Goal: Task Accomplishment & Management: Manage account settings

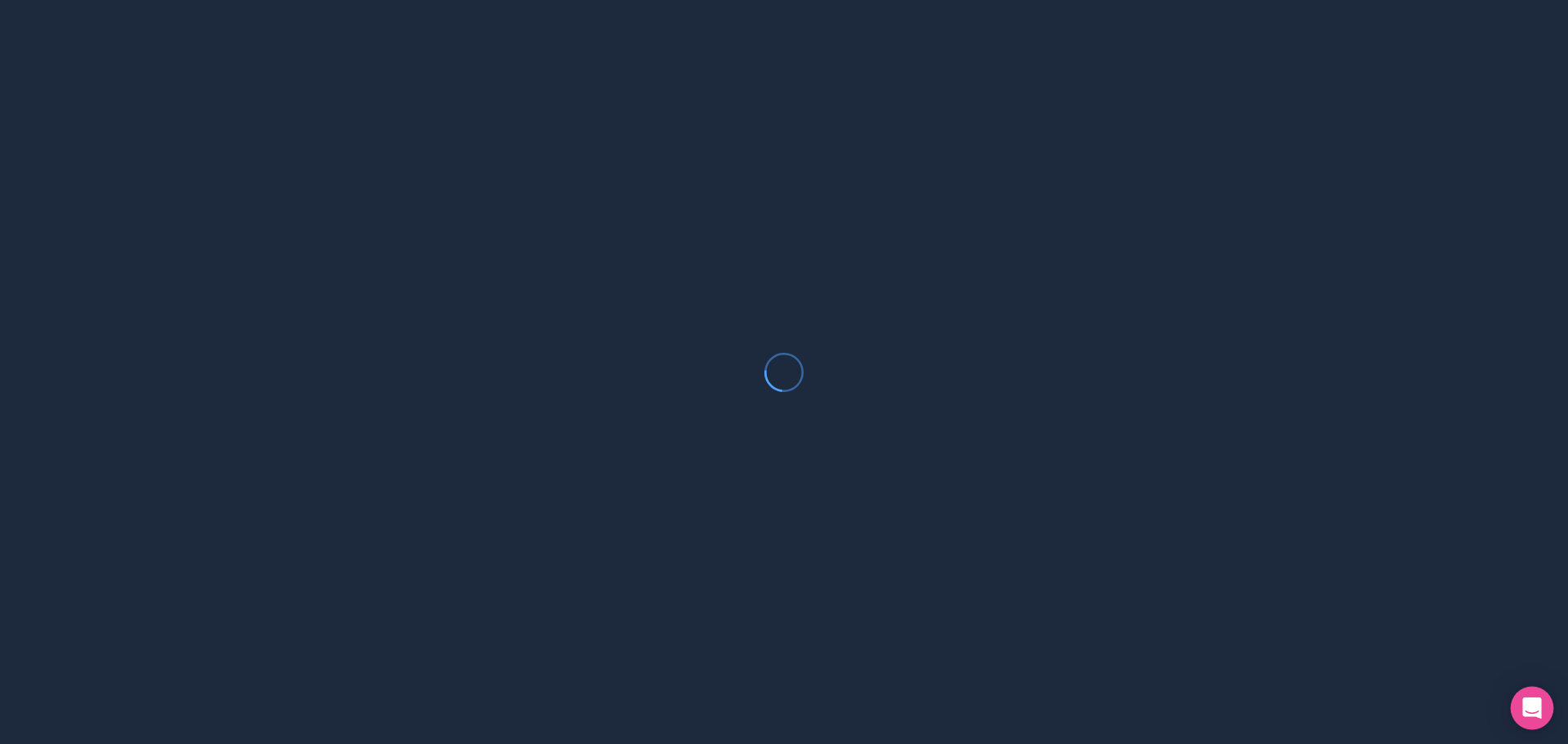
click at [1530, 708] on icon "Open Intercom Messenger" at bounding box center [1532, 708] width 19 height 21
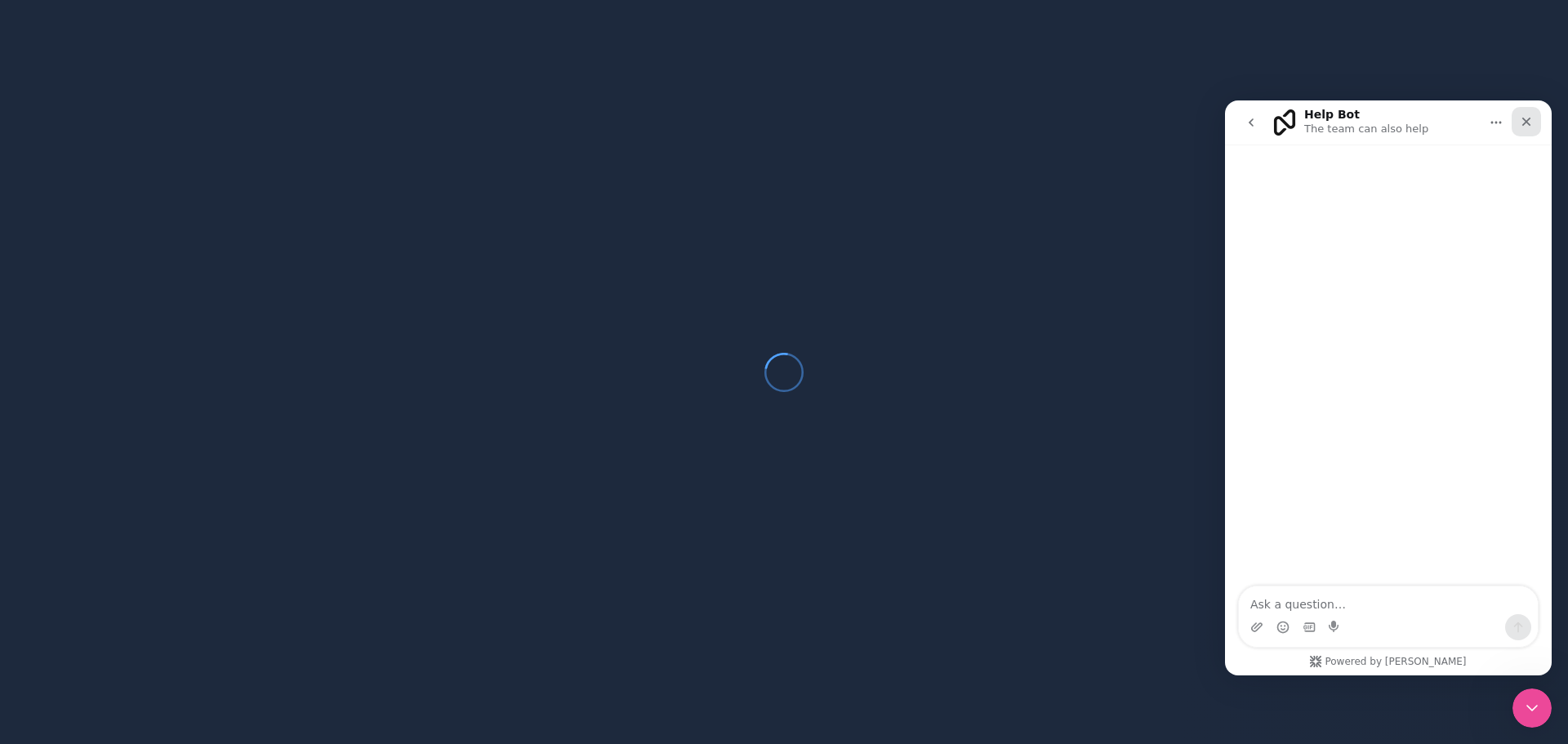
click at [1528, 120] on icon "Close" at bounding box center [1526, 122] width 9 height 9
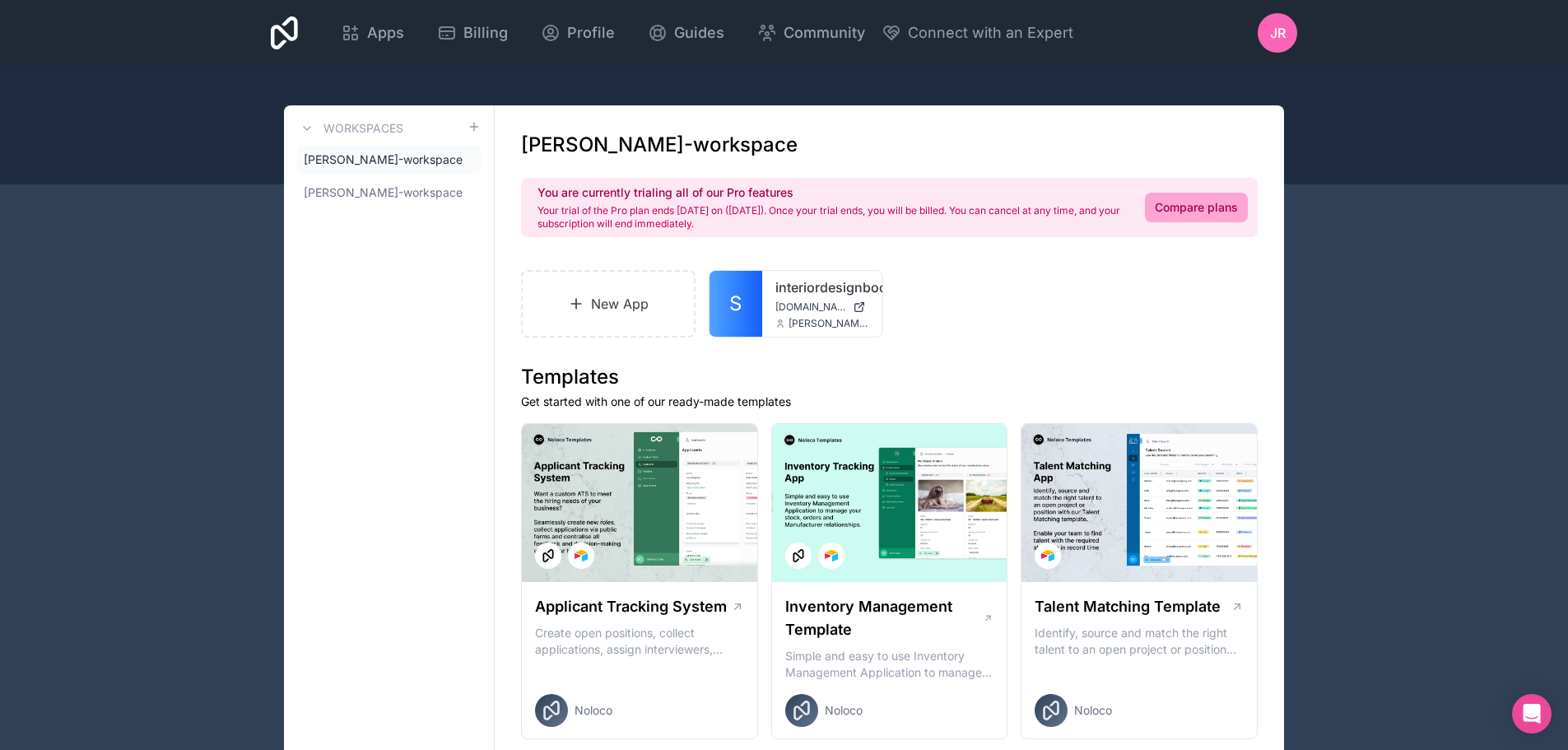
click at [1276, 21] on div "JR" at bounding box center [1277, 33] width 40 height 40
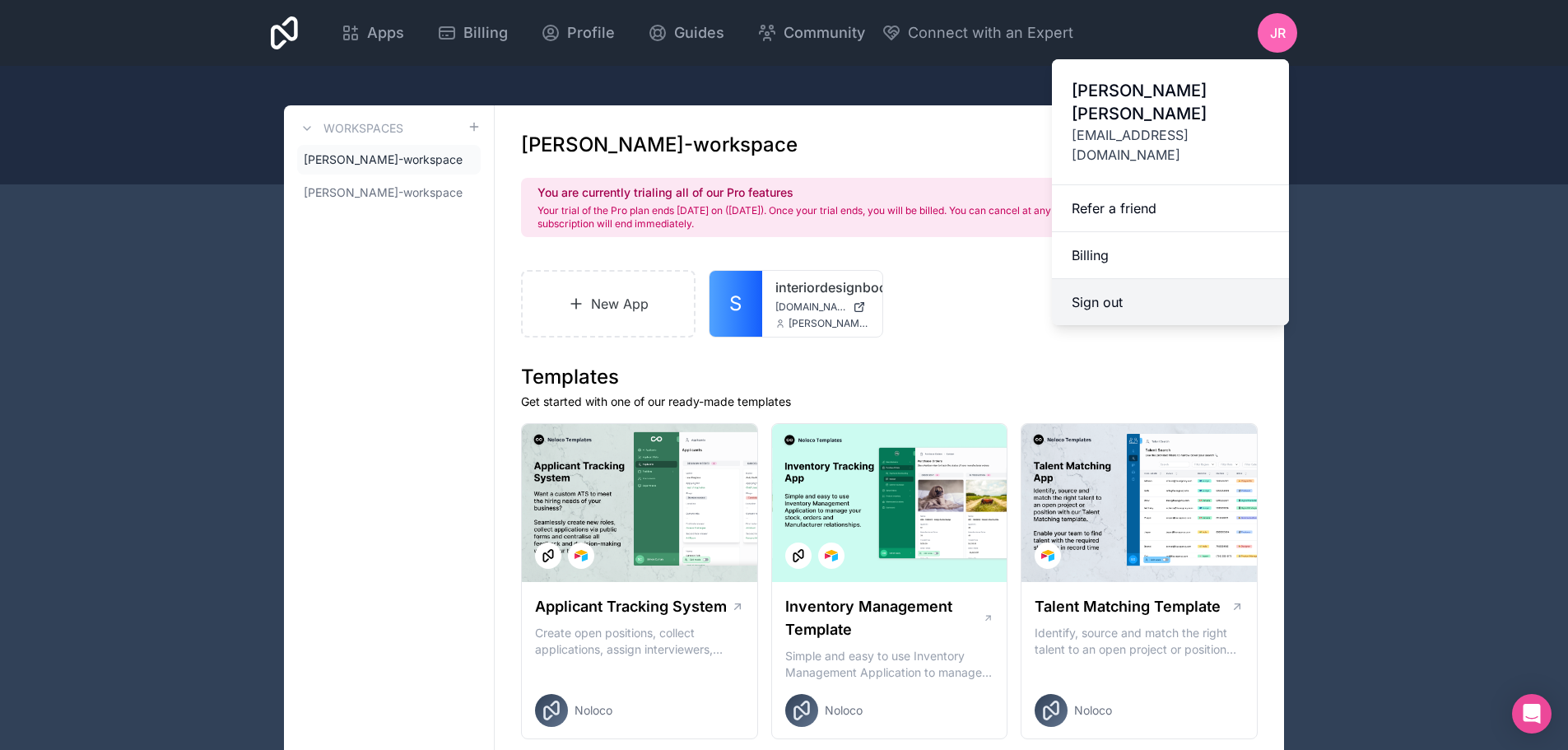
click at [1095, 279] on button "Sign out" at bounding box center [1170, 302] width 237 height 46
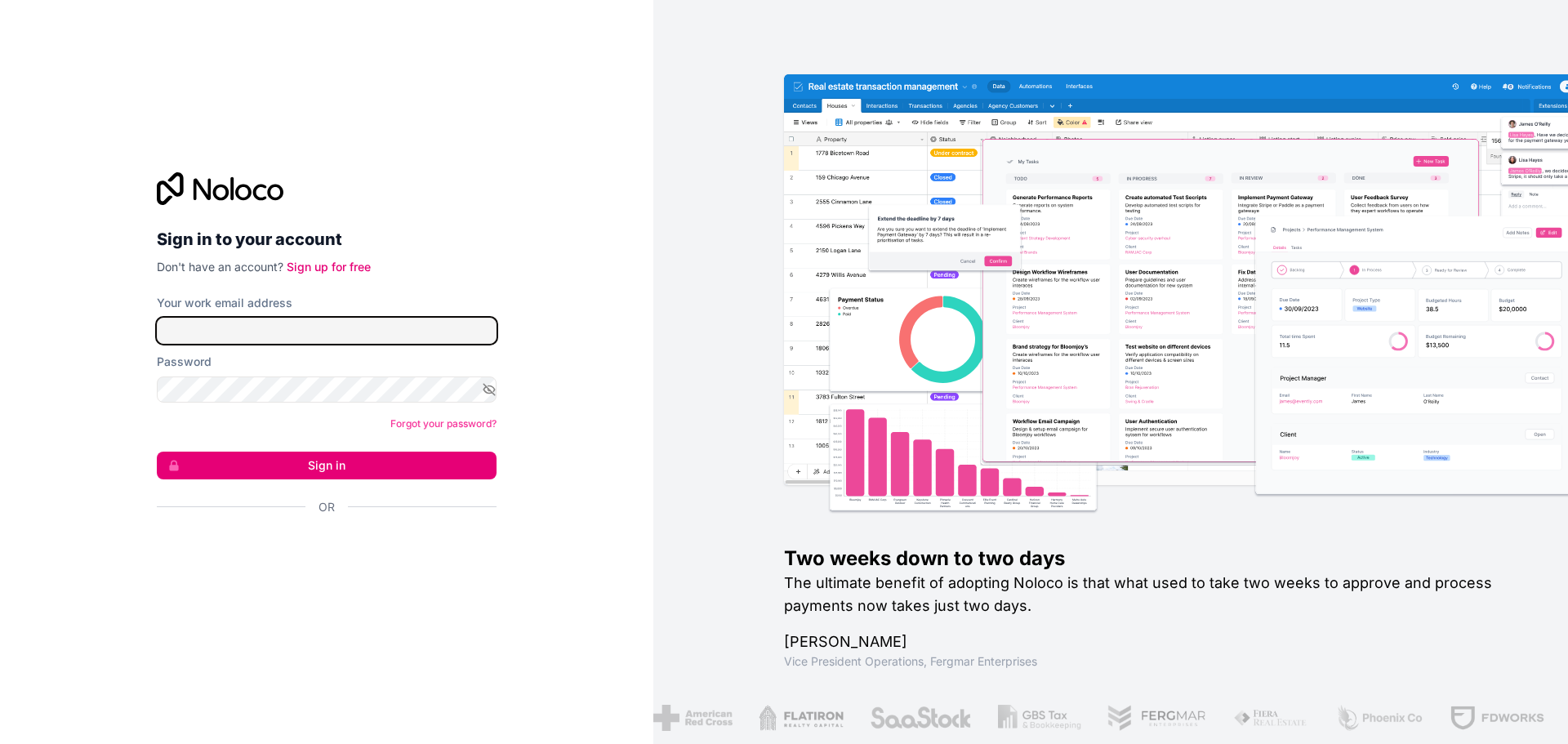
click at [293, 335] on input "Your work email address" at bounding box center [326, 330] width 340 height 26
type input "it@interiordesignbookkeeping.com"
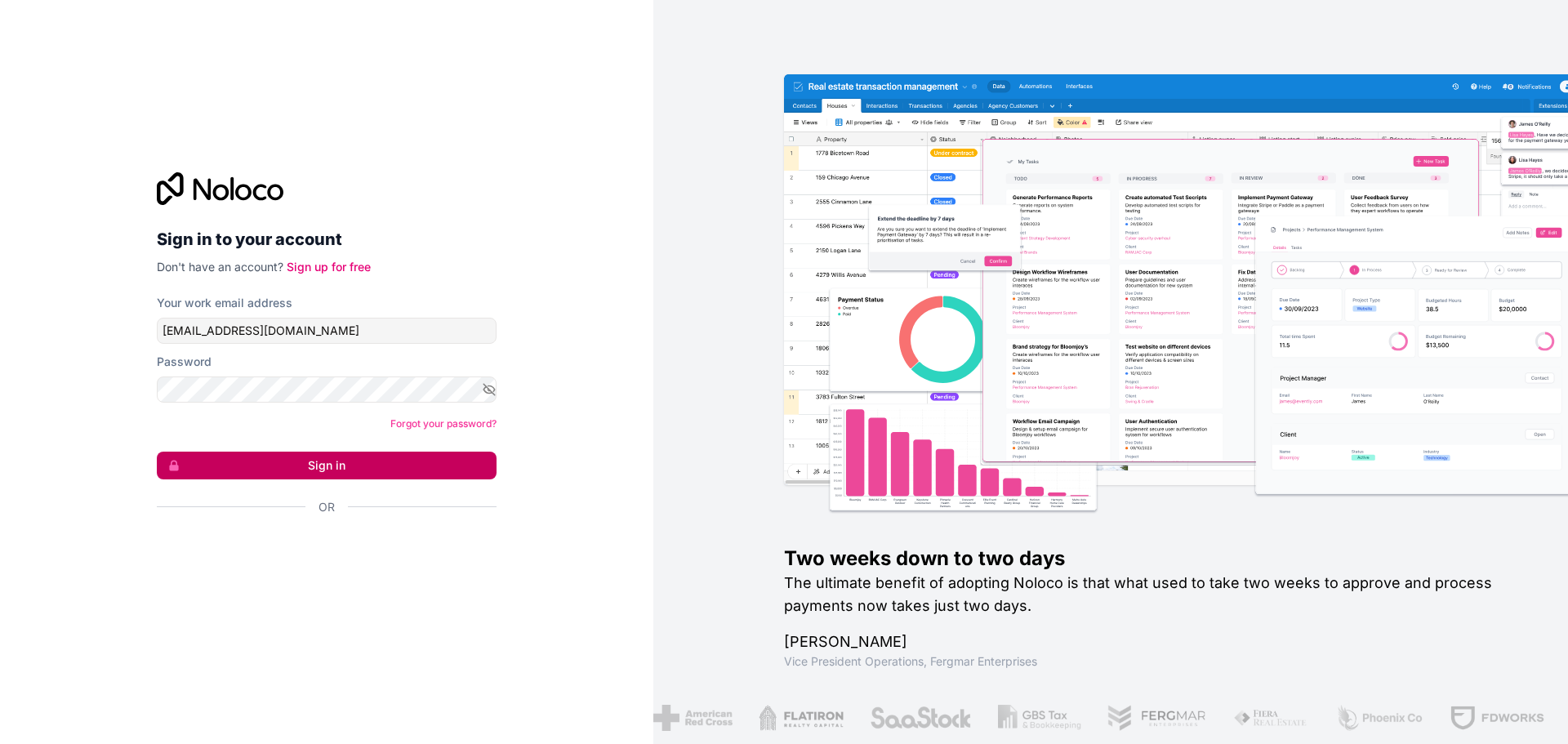
click at [315, 460] on button "Sign in" at bounding box center [326, 465] width 340 height 28
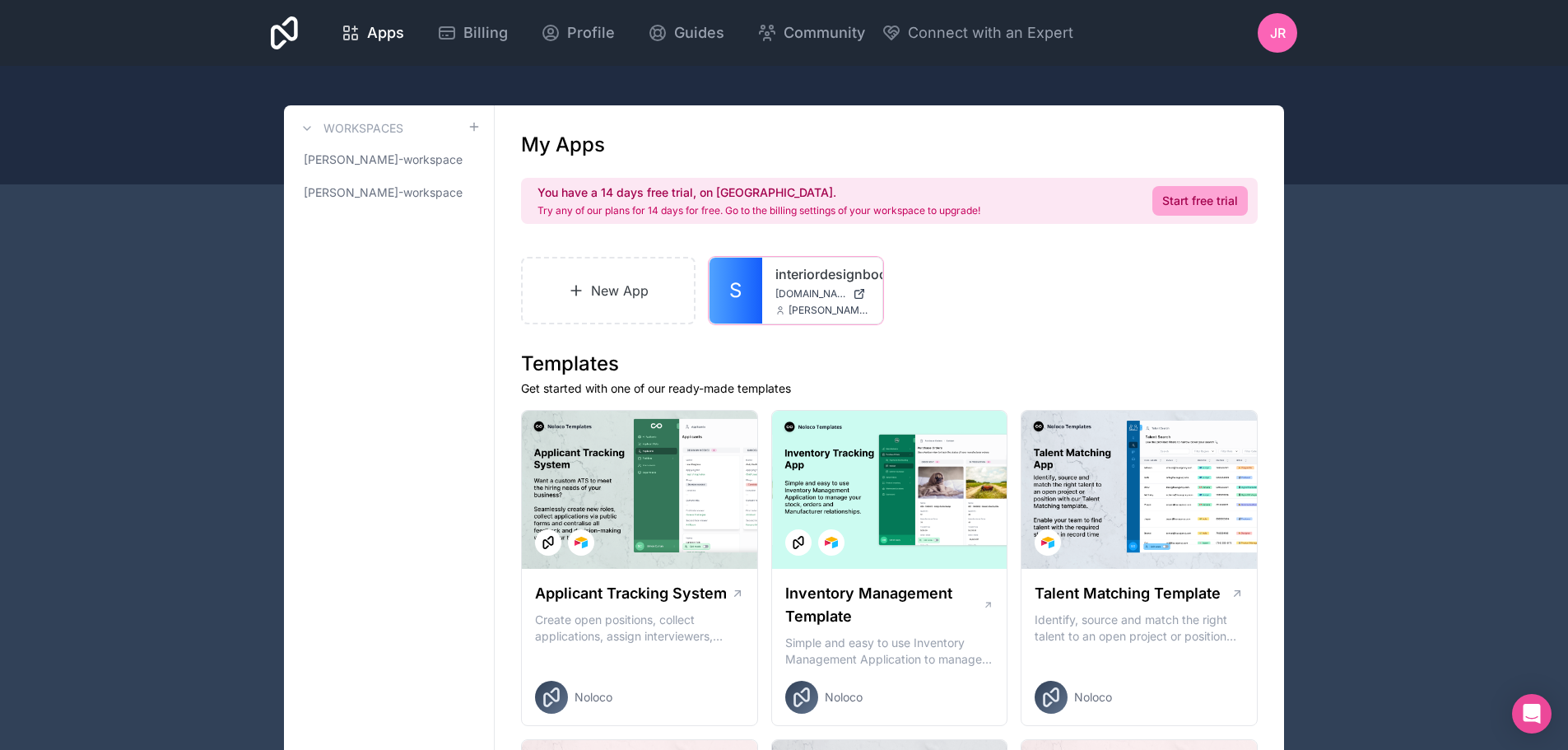
click at [755, 293] on link "S" at bounding box center [735, 291] width 53 height 66
click at [0, 0] on div at bounding box center [0, 0] width 0 height 0
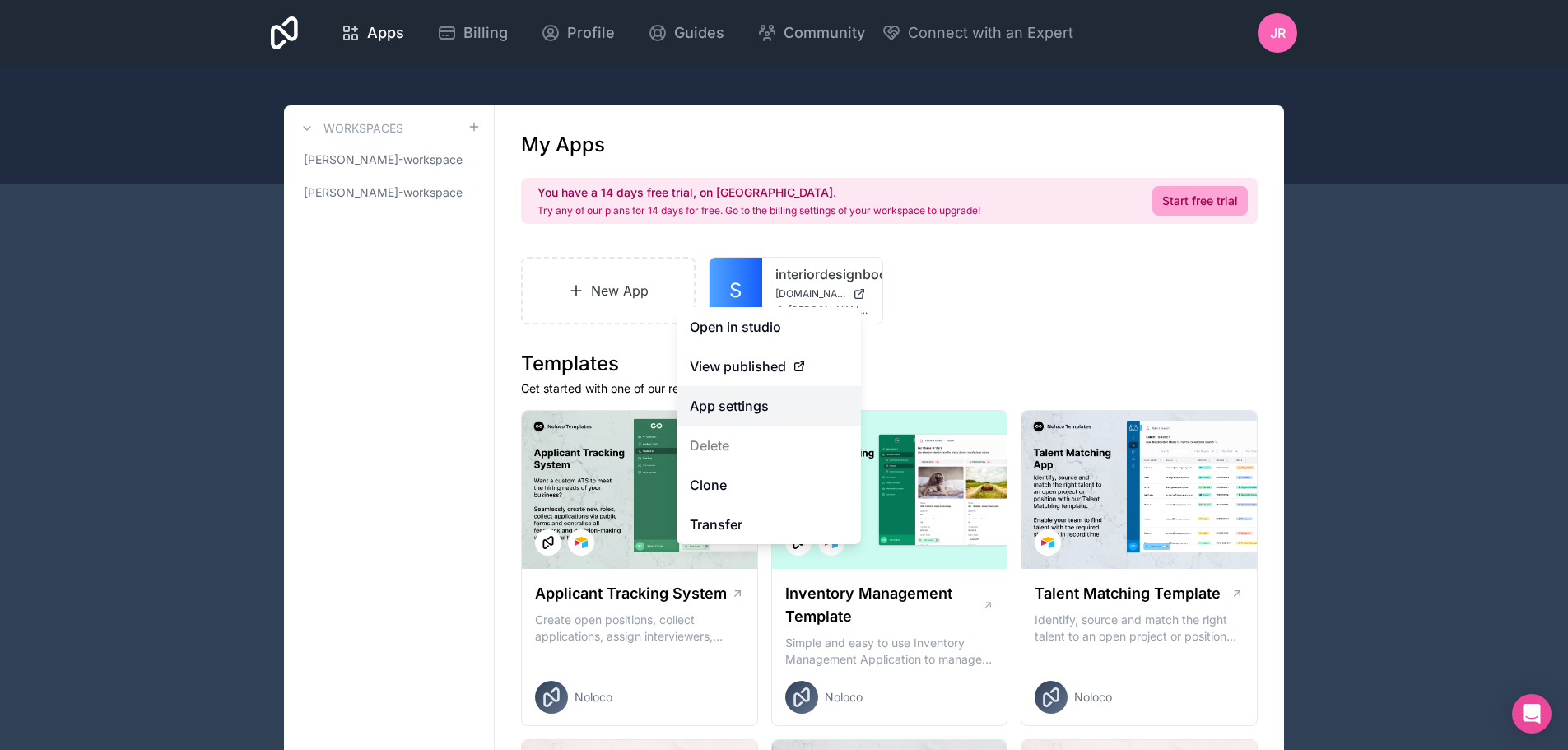
click at [701, 402] on link "App settings" at bounding box center [768, 405] width 184 height 40
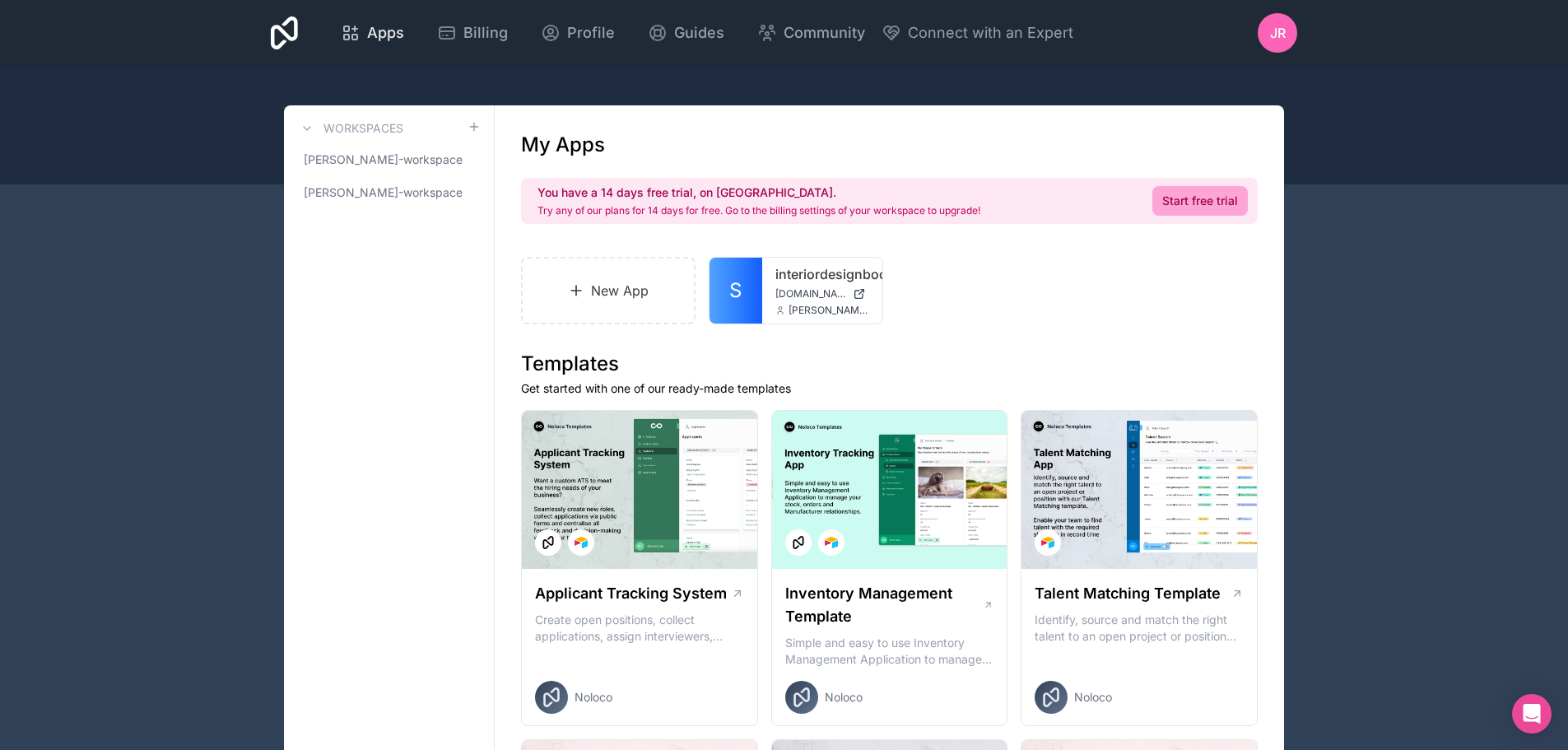
click at [374, 26] on span "Apps" at bounding box center [385, 33] width 37 height 23
click at [585, 34] on span "Profile" at bounding box center [591, 33] width 47 height 23
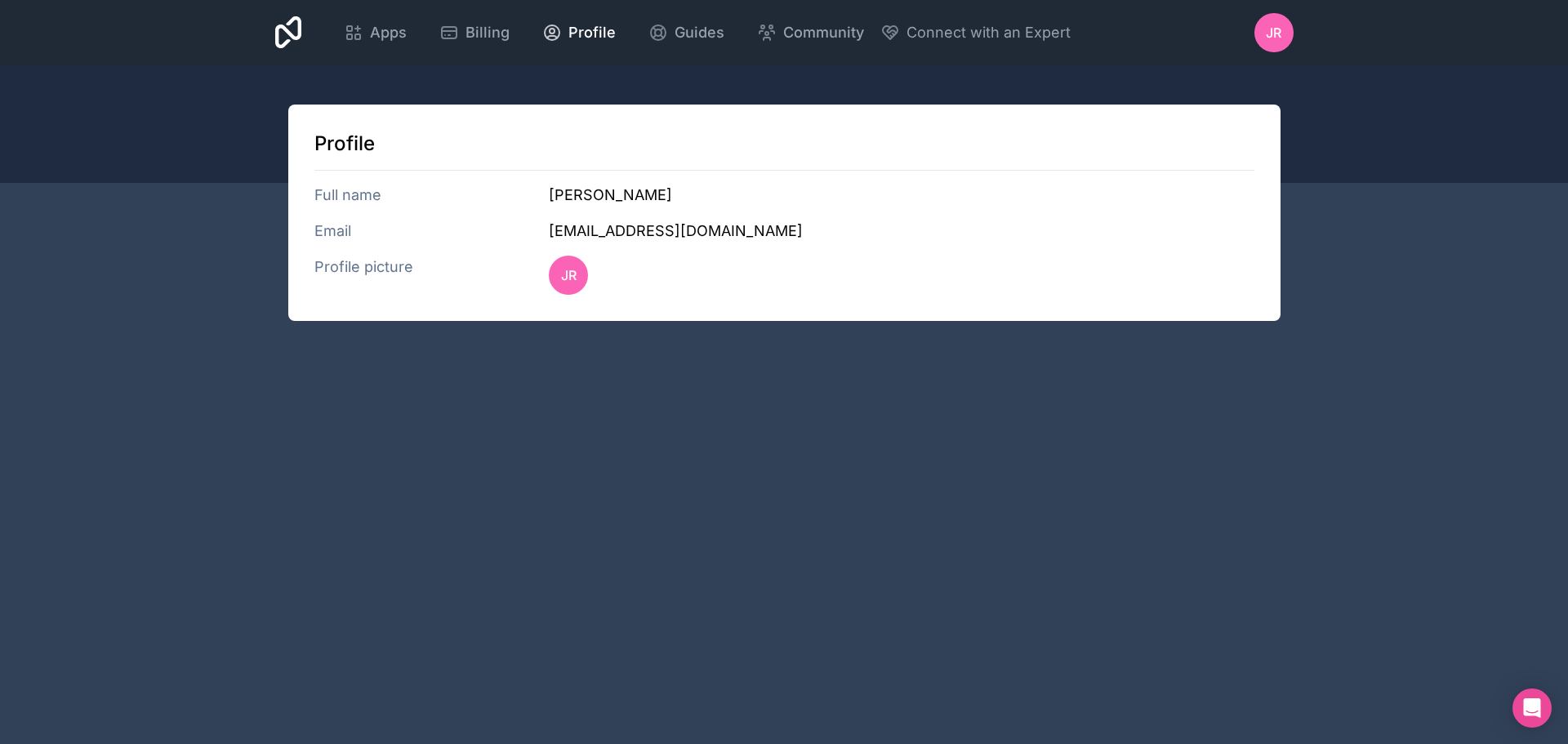
click at [1278, 36] on span "JR" at bounding box center [1273, 33] width 15 height 19
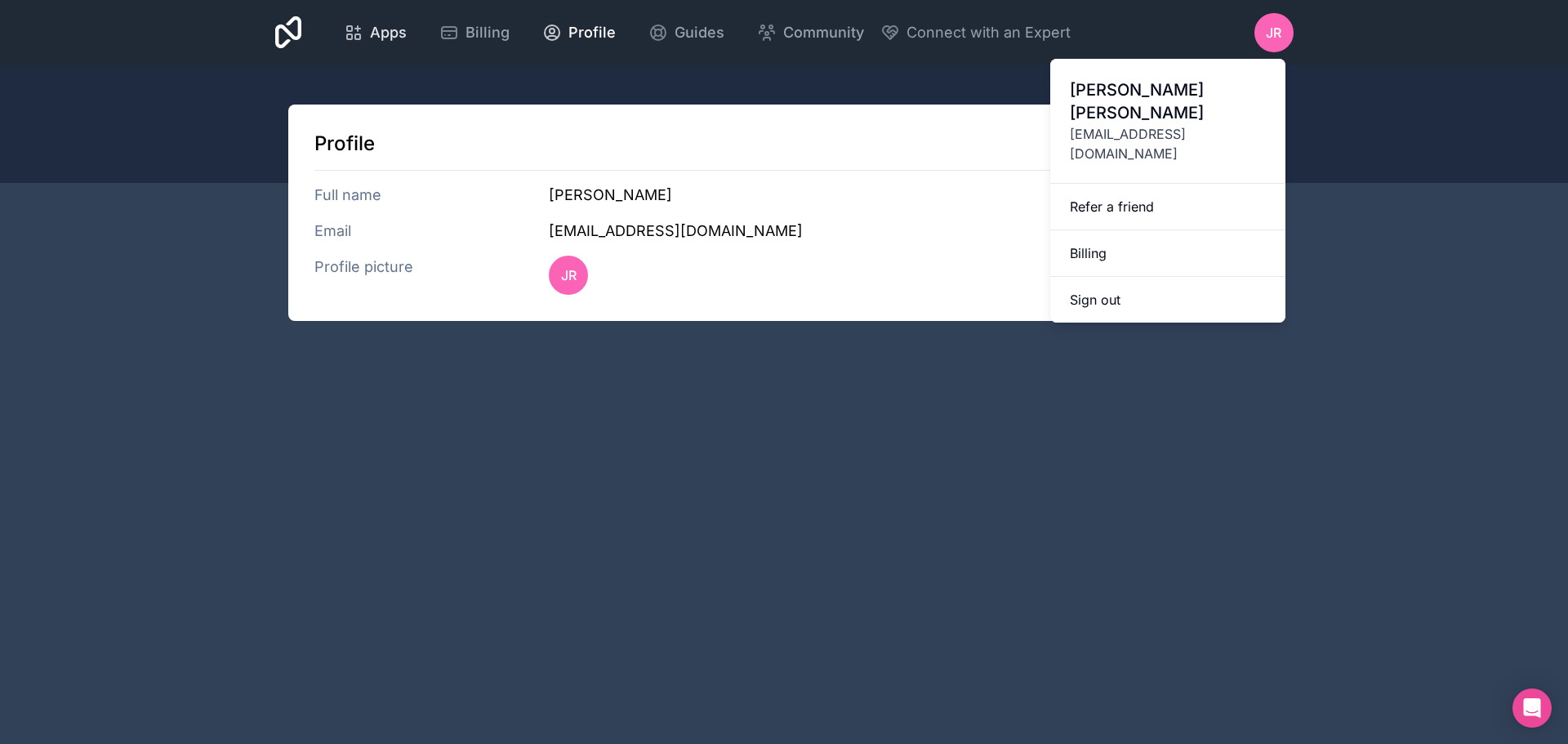
click at [374, 36] on span "Apps" at bounding box center [388, 33] width 36 height 23
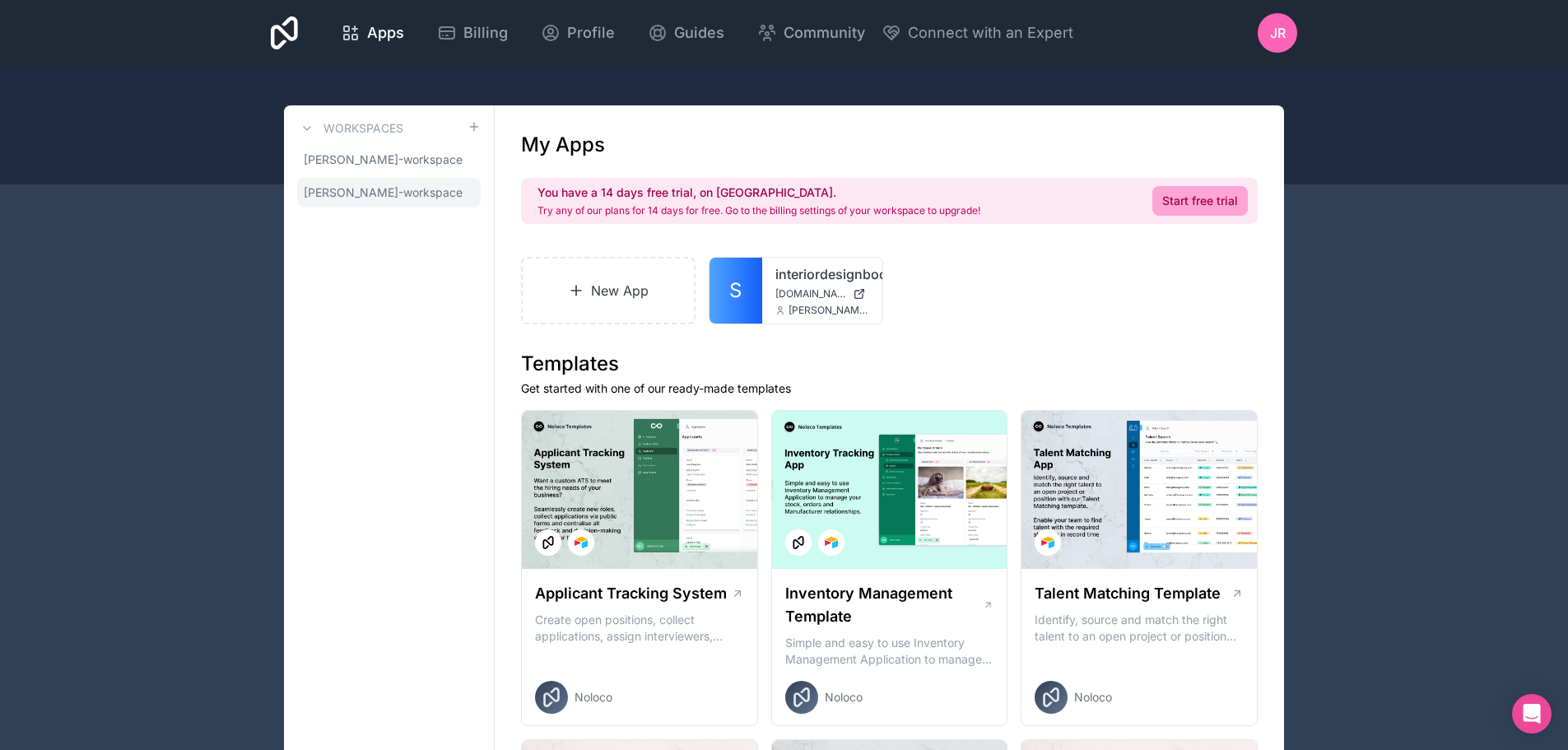
click at [322, 202] on link "jay-rohrer-workspace" at bounding box center [389, 192] width 183 height 30
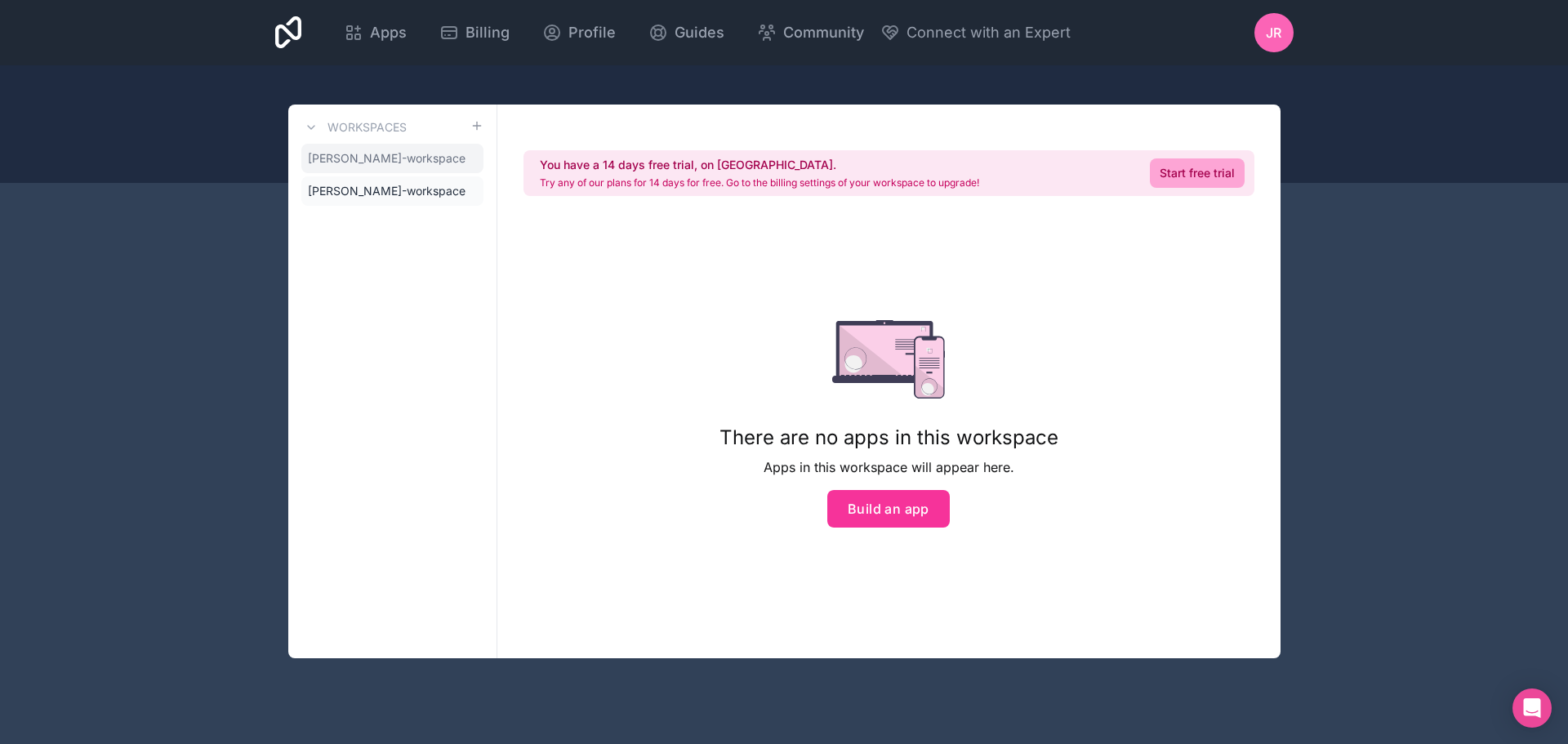
click at [362, 151] on span "deena-raphael-workspace" at bounding box center [387, 158] width 158 height 16
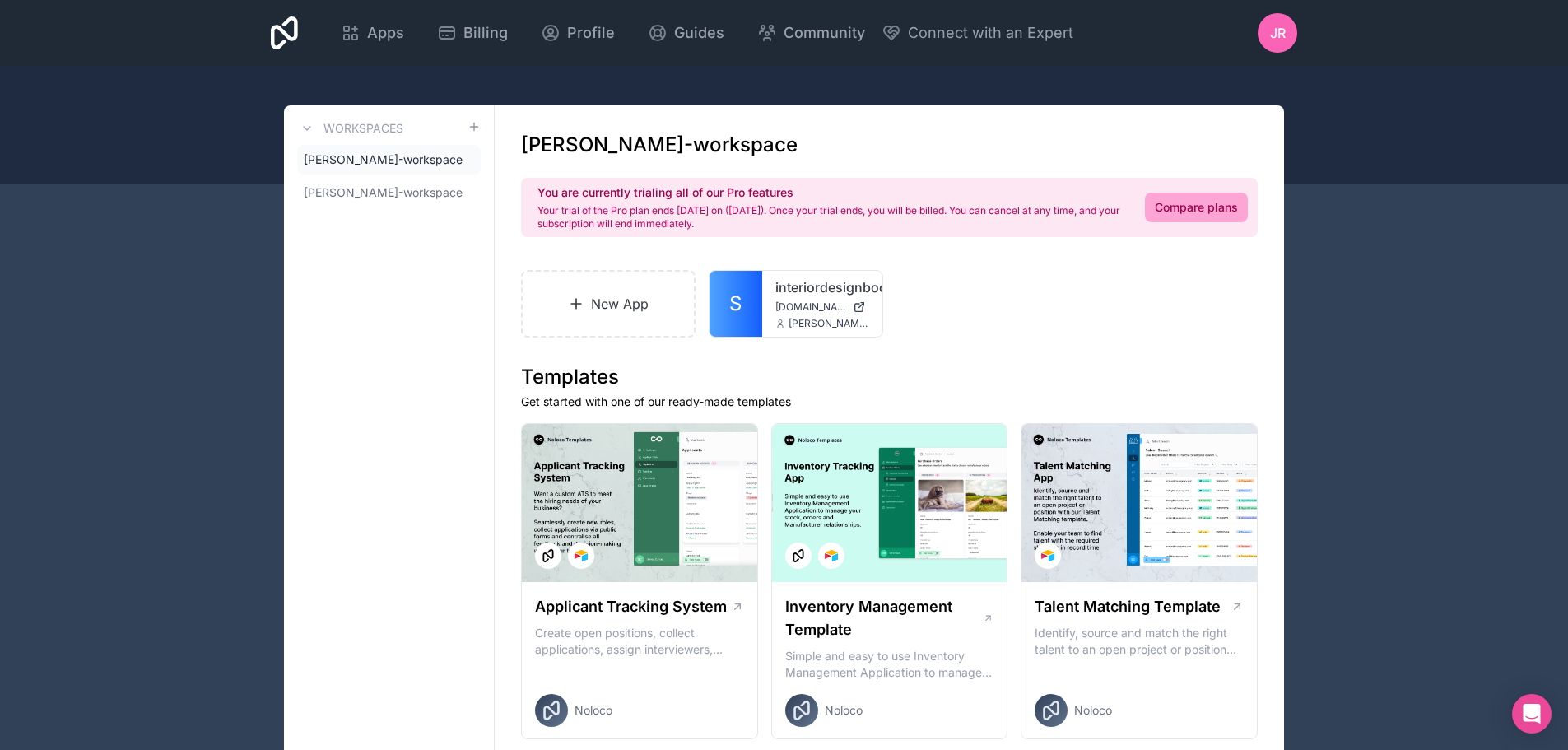
click at [0, 0] on icon at bounding box center [0, 0] width 0 height 0
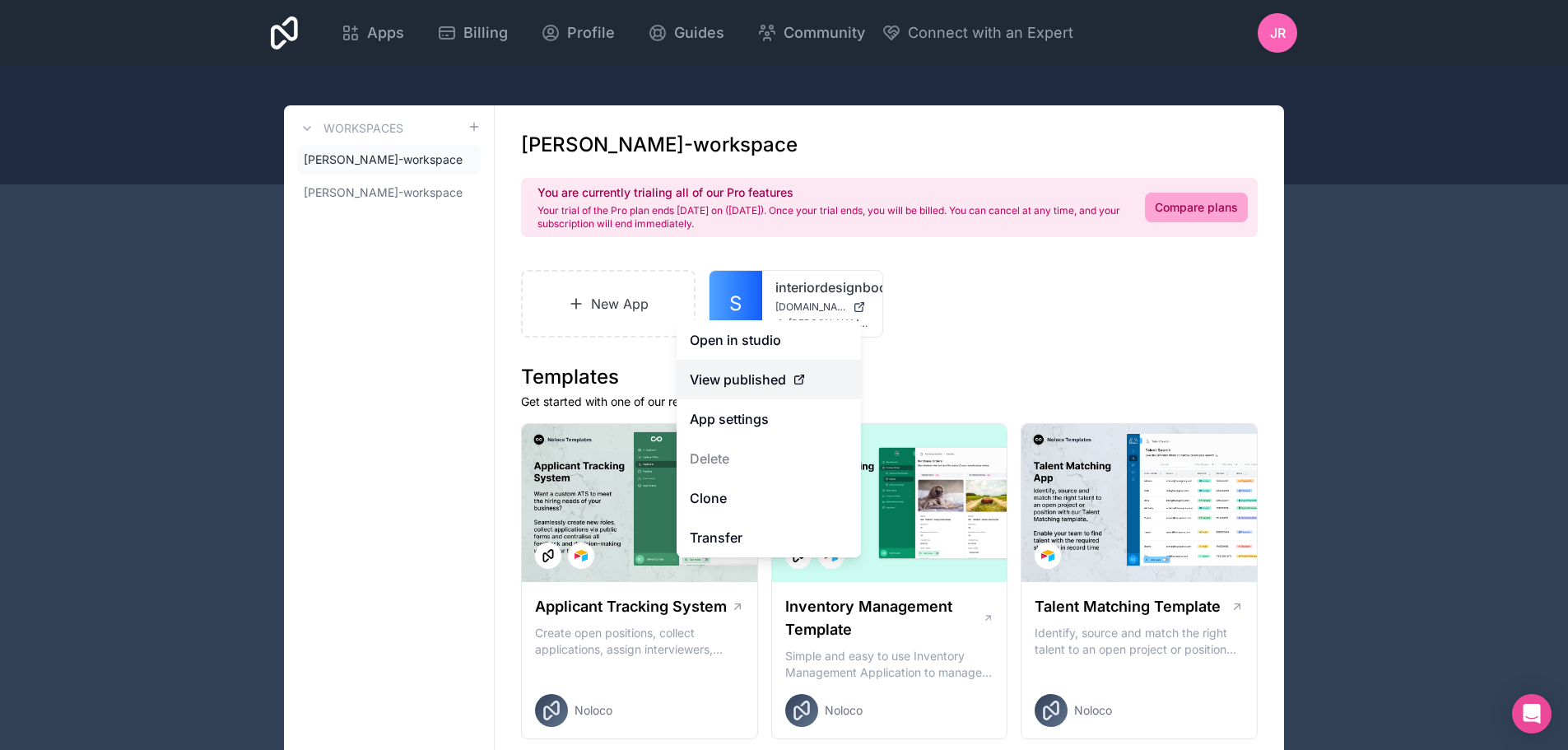
click at [705, 373] on span "View published" at bounding box center [738, 379] width 96 height 19
click at [767, 377] on span "View published" at bounding box center [738, 379] width 96 height 19
click at [747, 335] on link "Open in studio" at bounding box center [768, 340] width 184 height 40
